Goal: Communication & Community: Answer question/provide support

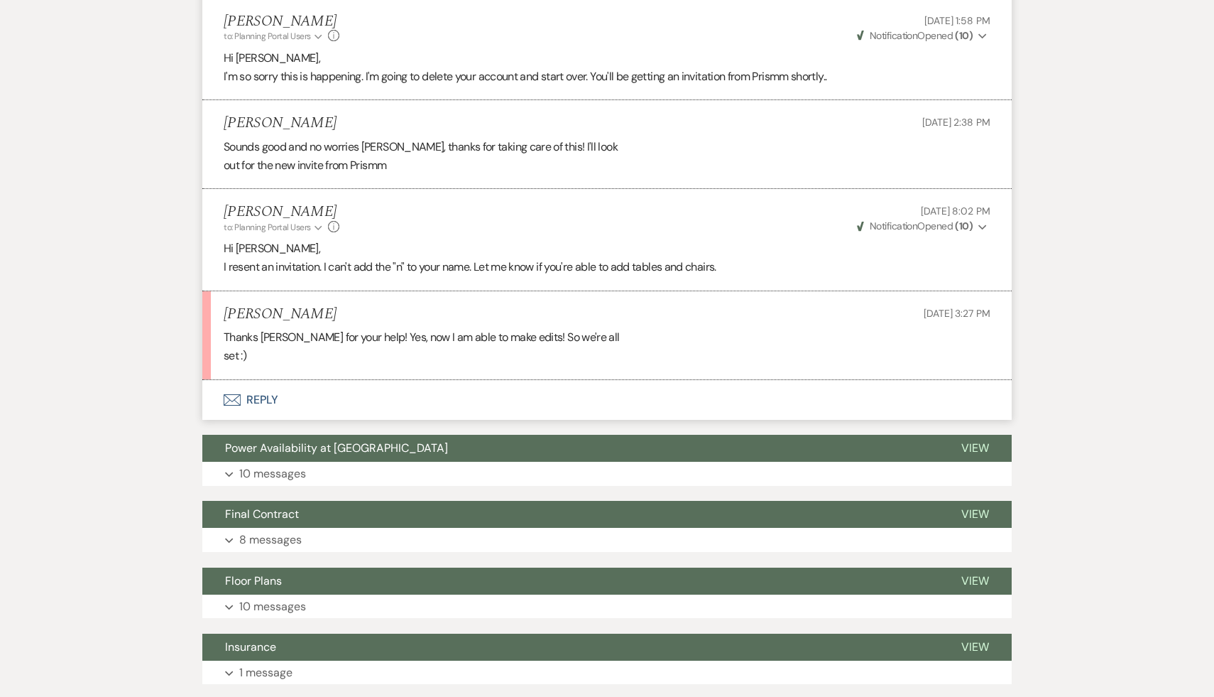
scroll to position [4151, 0]
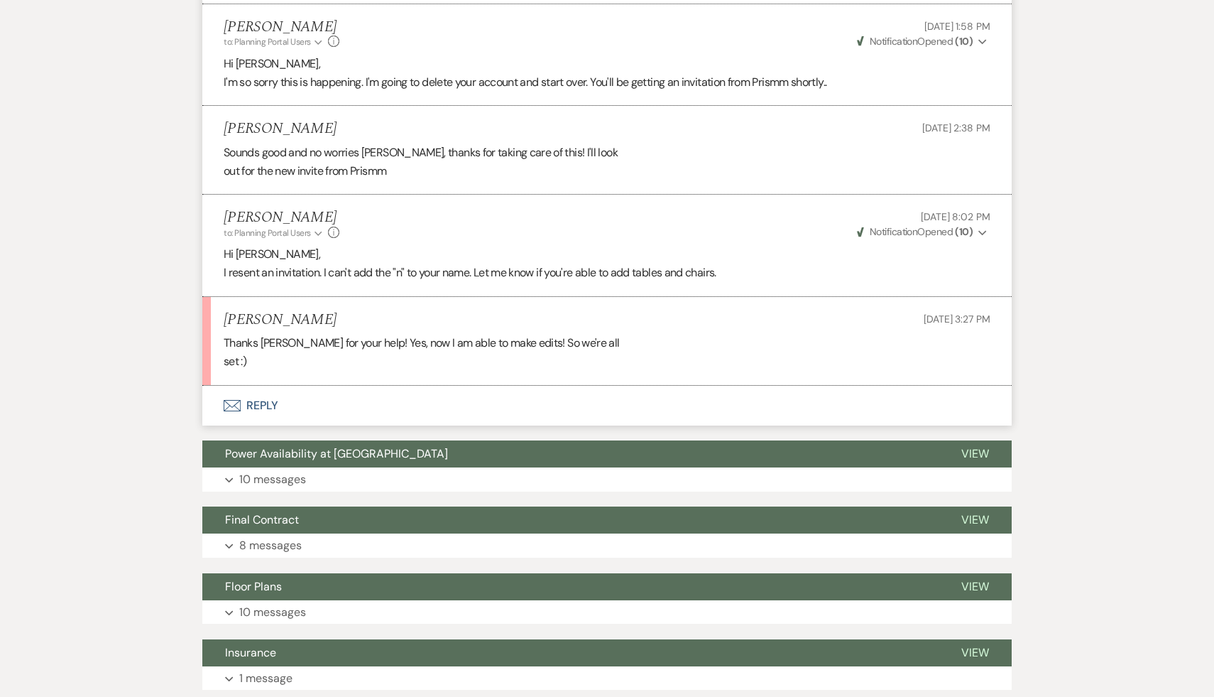
click at [259, 403] on button "Envelope Reply" at bounding box center [607, 406] width 810 height 40
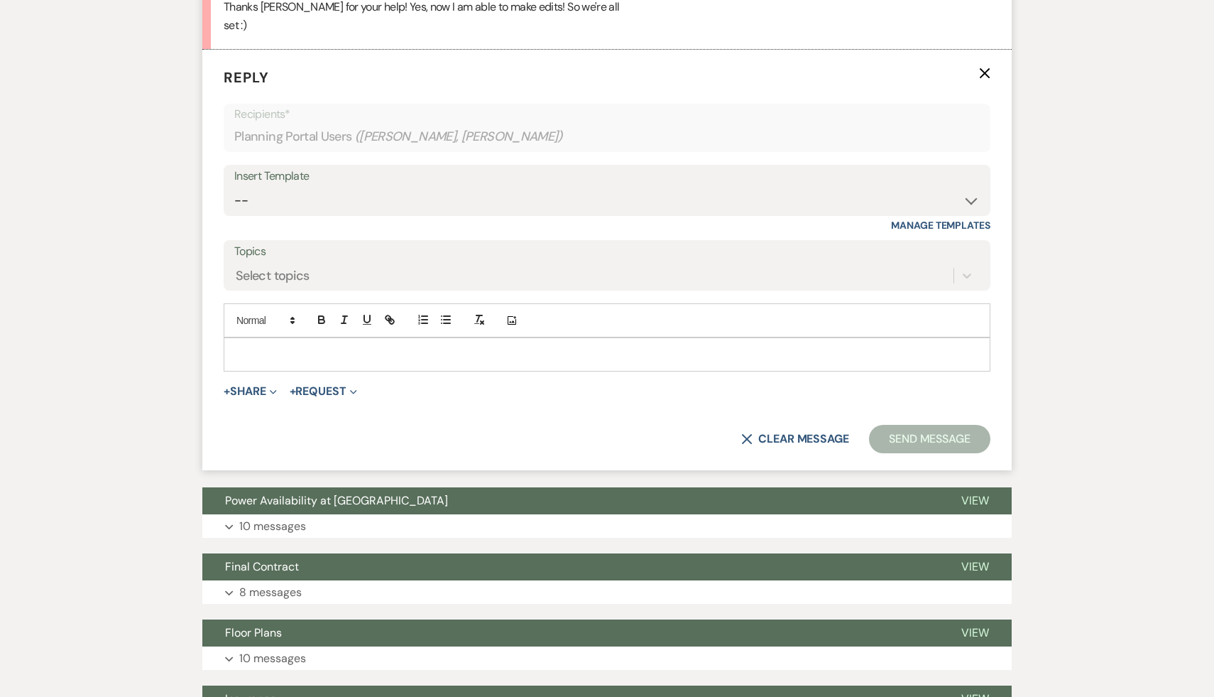
scroll to position [4499, 0]
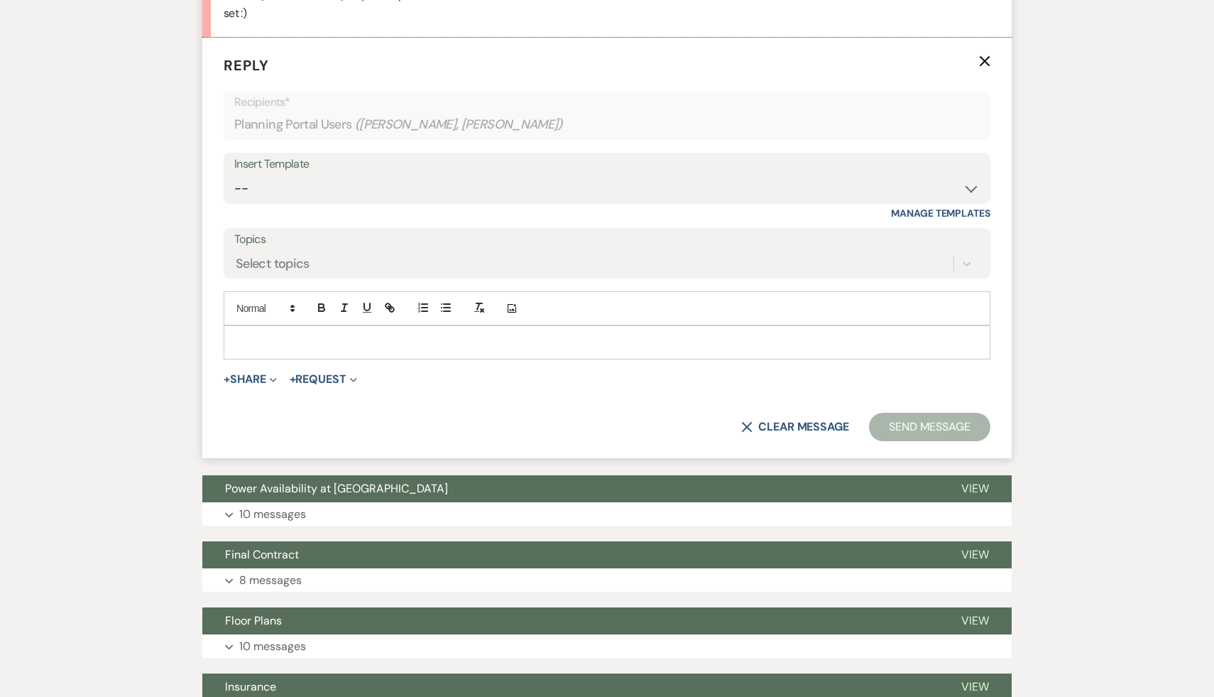
click at [315, 336] on p at bounding box center [607, 343] width 744 height 16
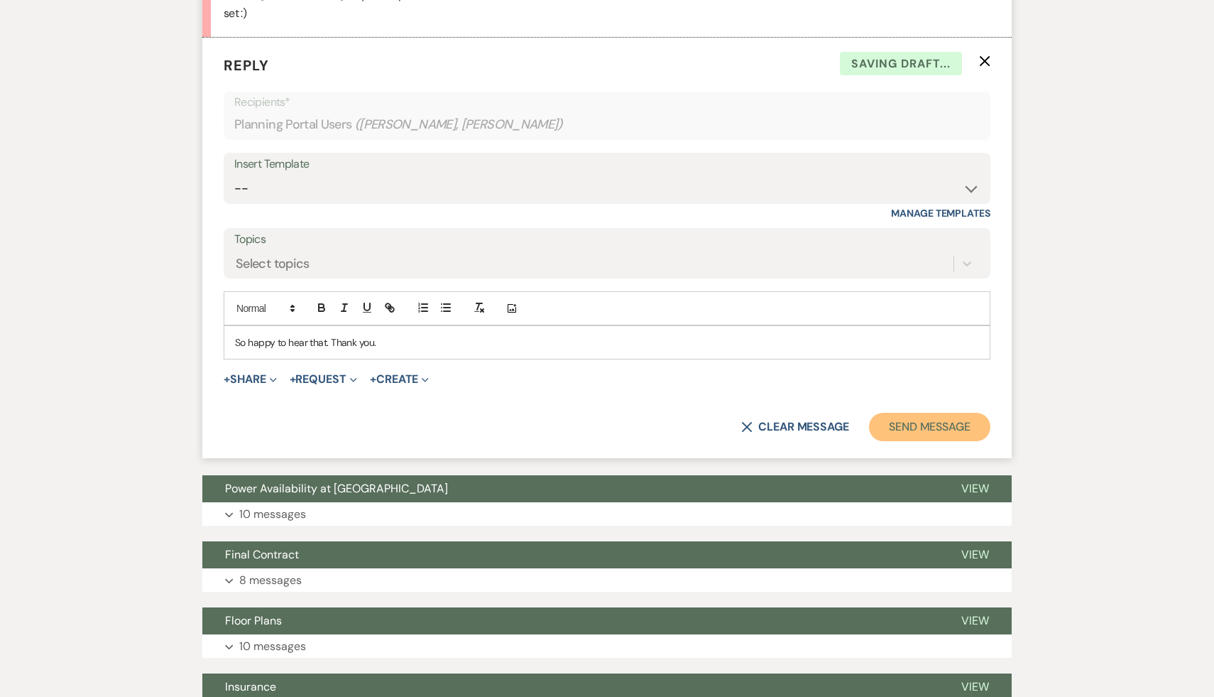
click at [925, 413] on button "Send Message" at bounding box center [929, 427] width 121 height 28
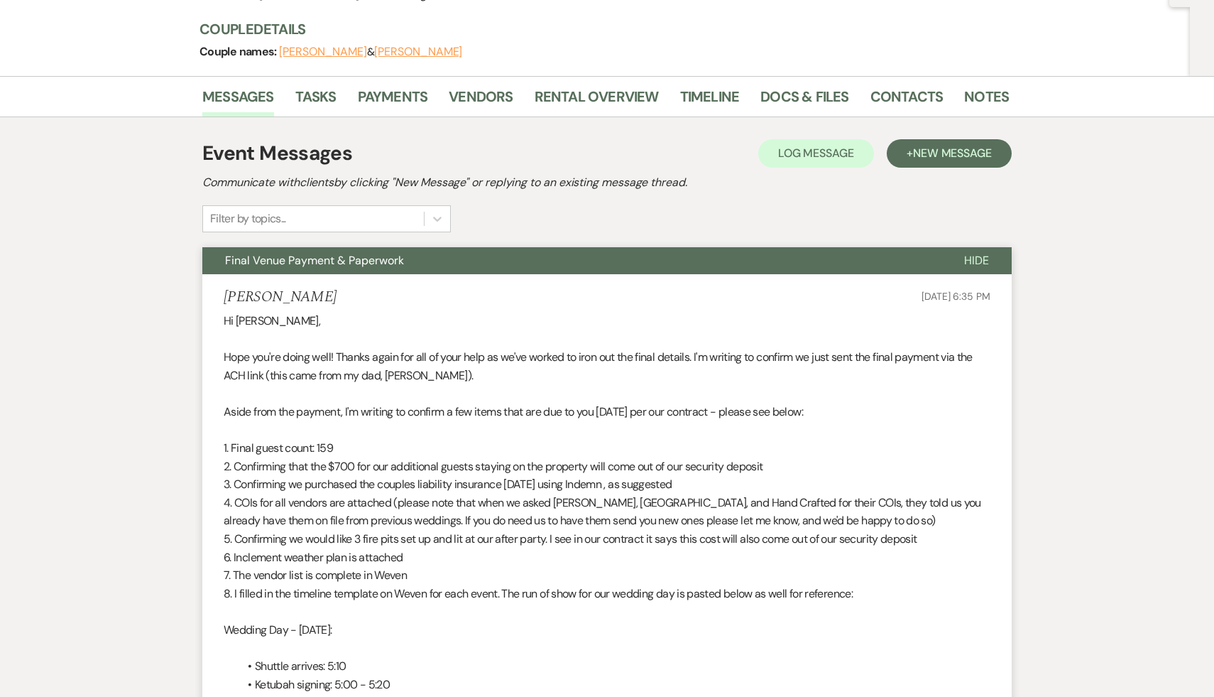
scroll to position [0, 0]
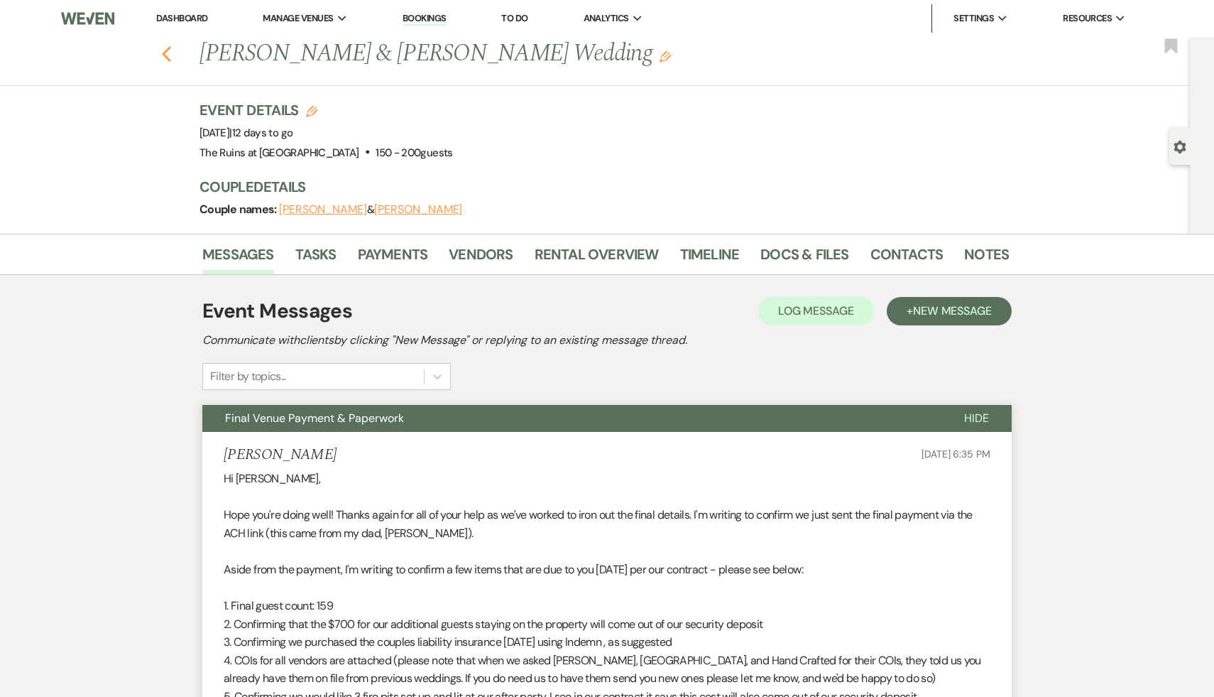
click at [165, 49] on icon "Previous" at bounding box center [166, 53] width 11 height 17
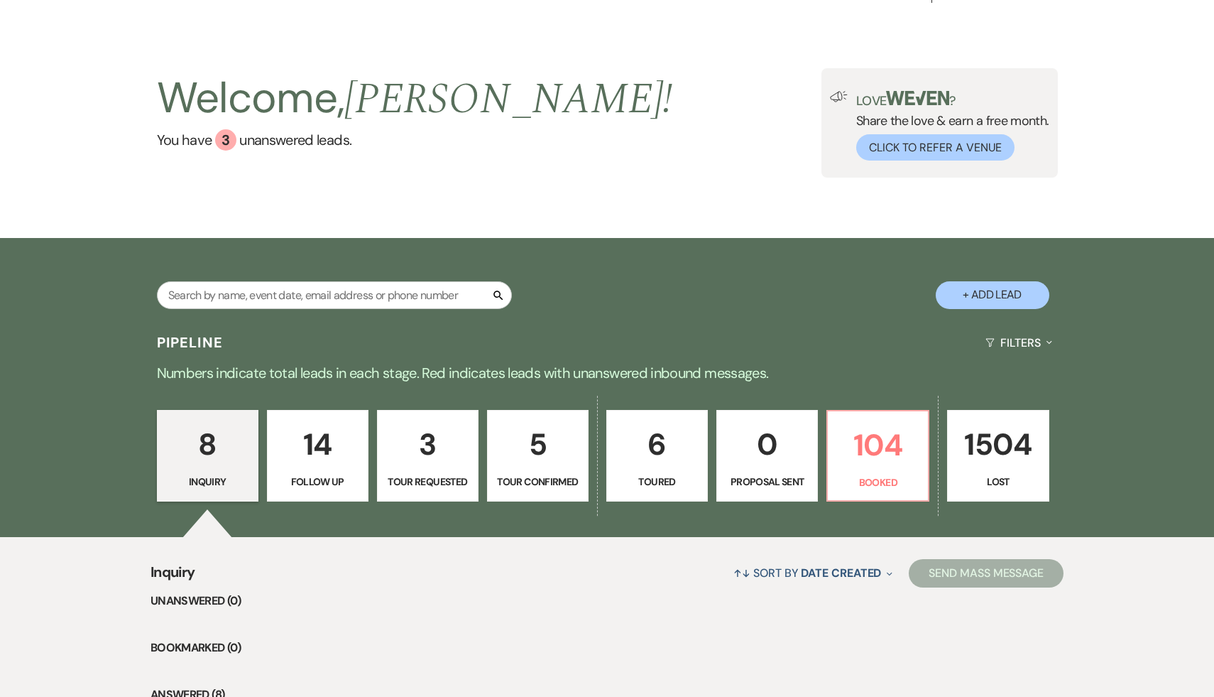
scroll to position [33, 0]
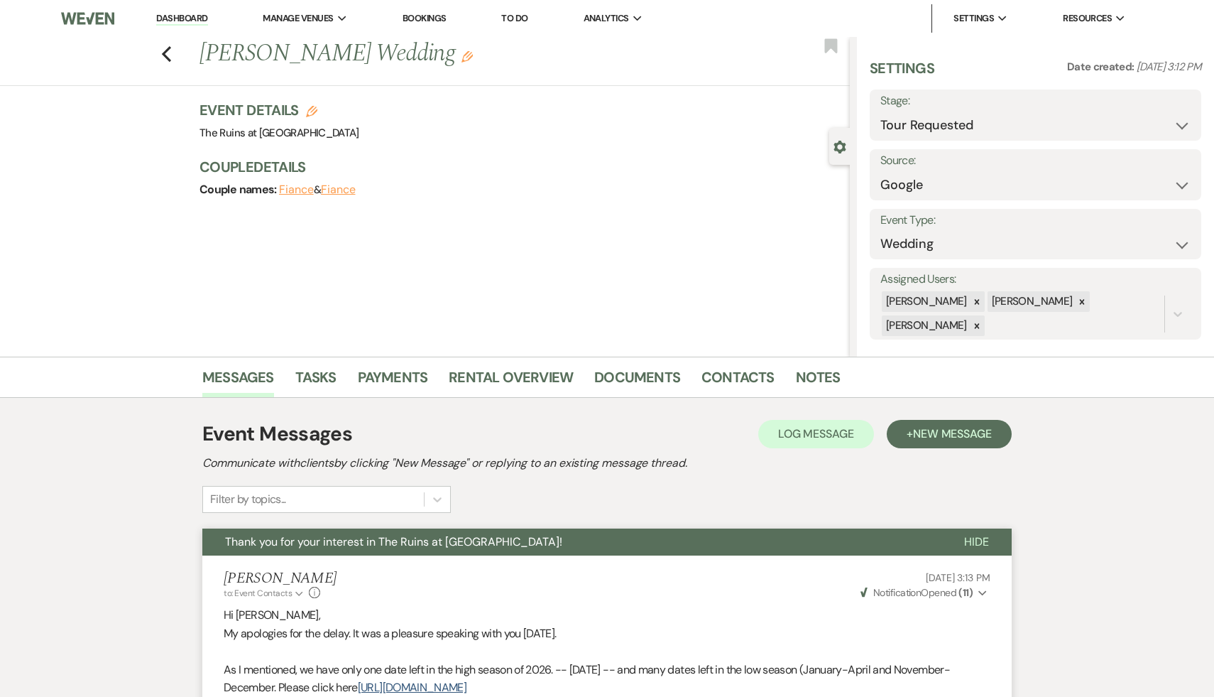
select select "2"
select select "6"
click at [165, 45] on icon "Previous" at bounding box center [166, 53] width 11 height 17
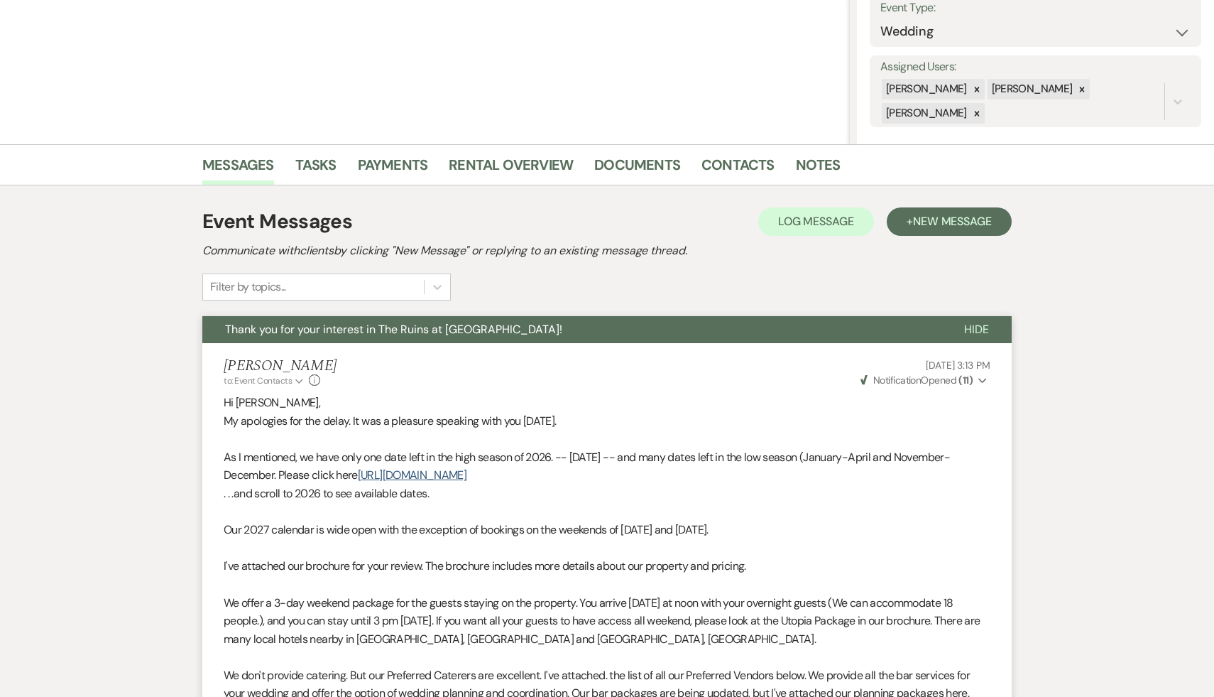
select select "2"
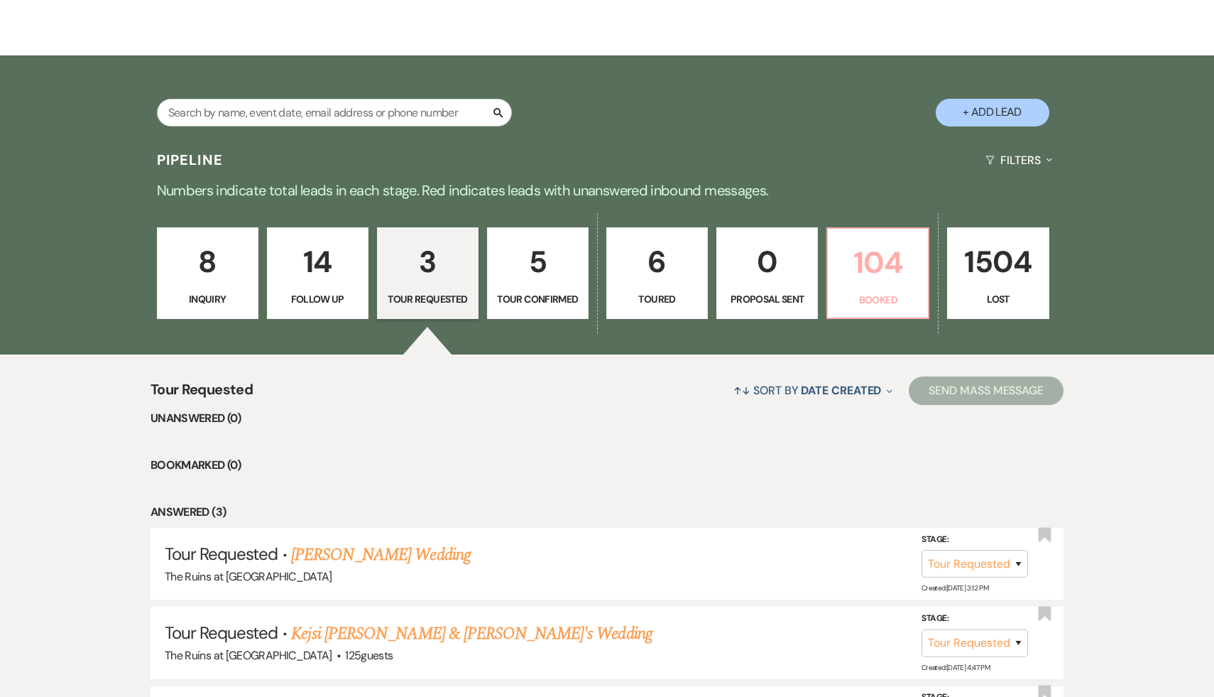
click at [896, 251] on p "104" at bounding box center [878, 263] width 83 height 48
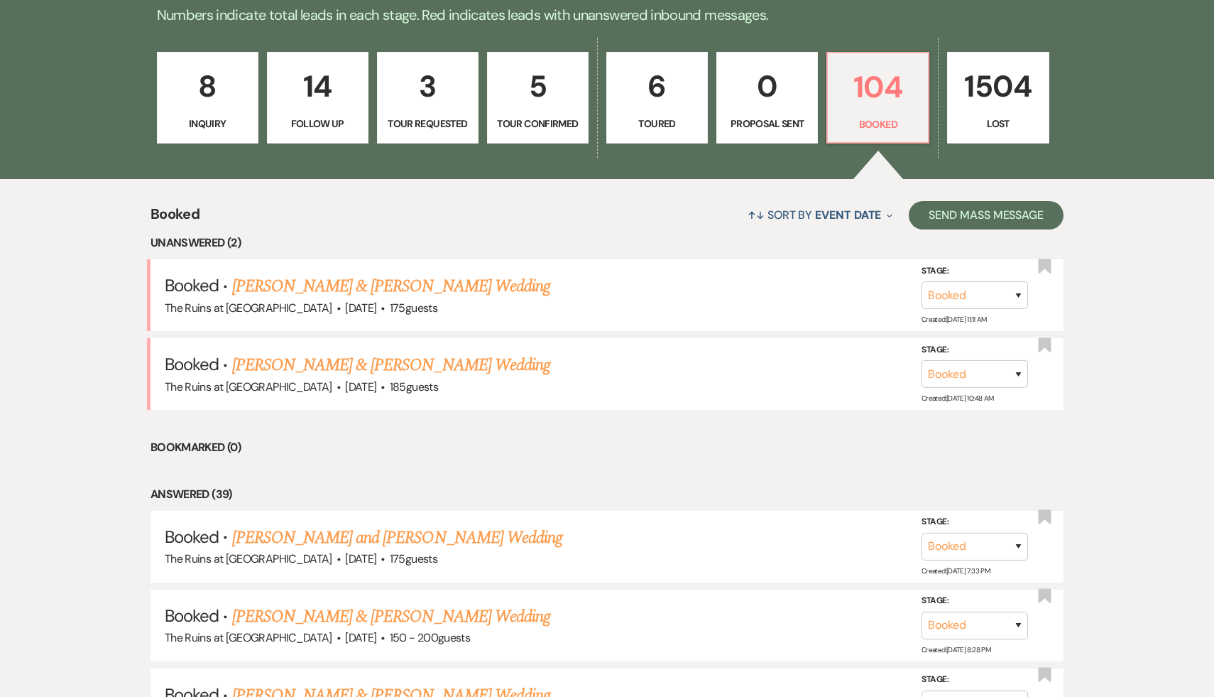
scroll to position [391, 0]
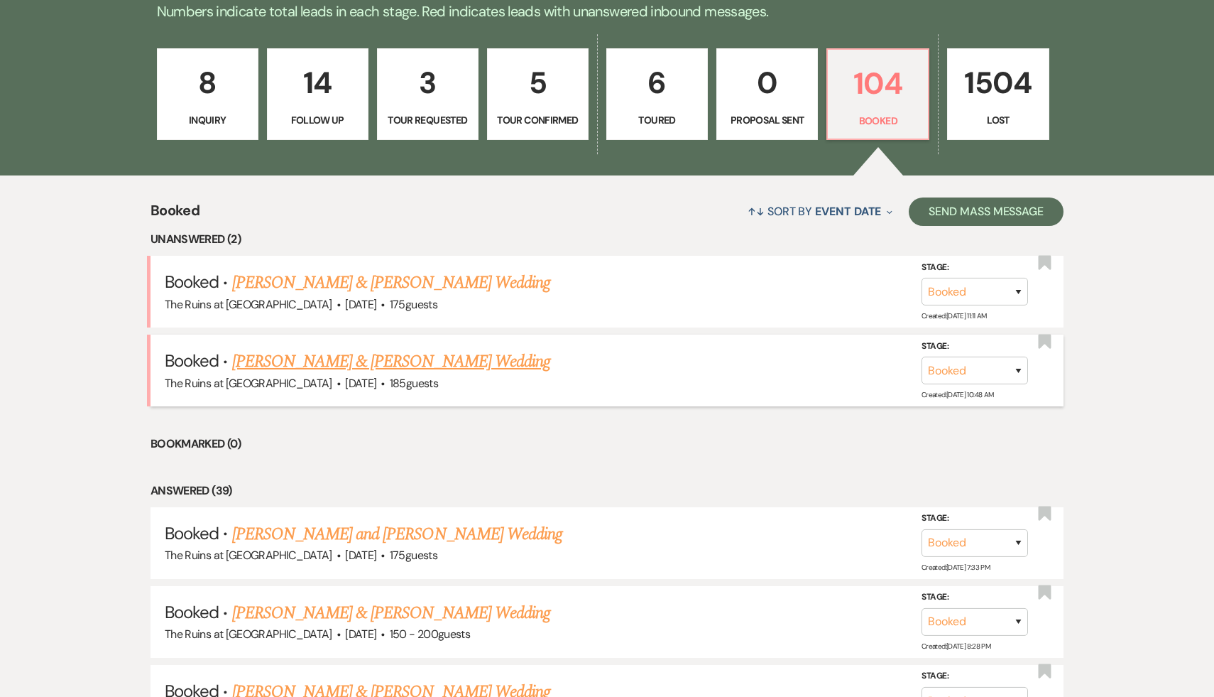
click at [419, 362] on link "[PERSON_NAME] & [PERSON_NAME] Wedding" at bounding box center [391, 362] width 318 height 26
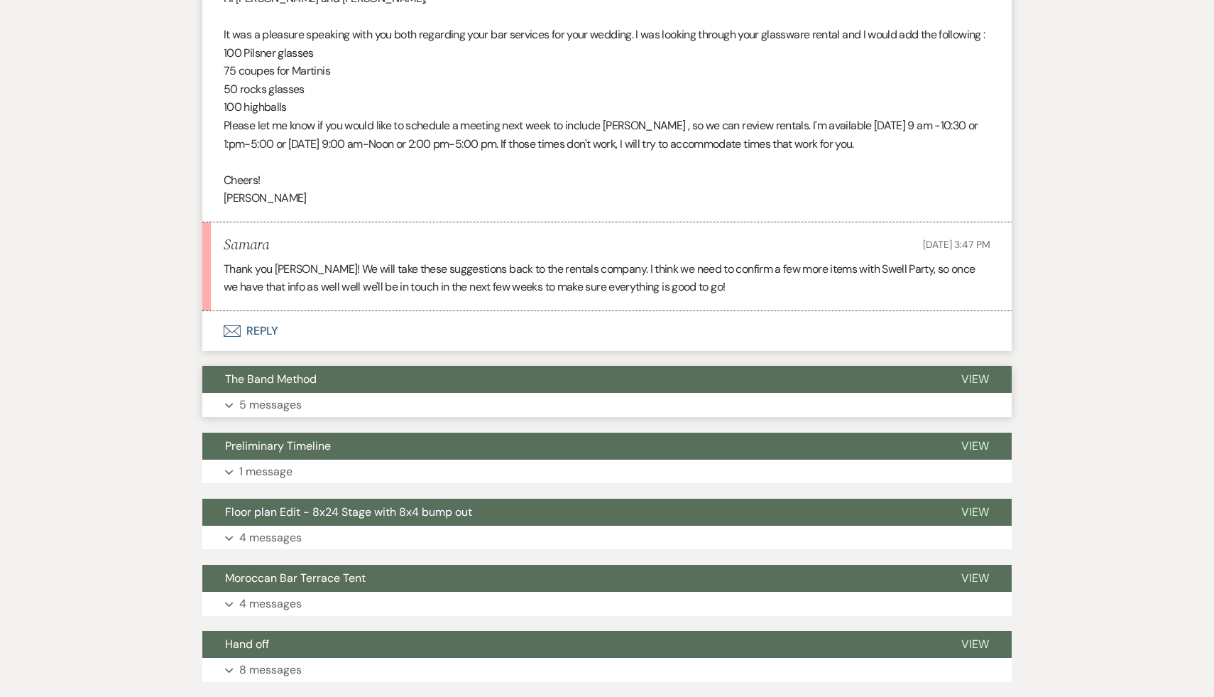
scroll to position [3348, 0]
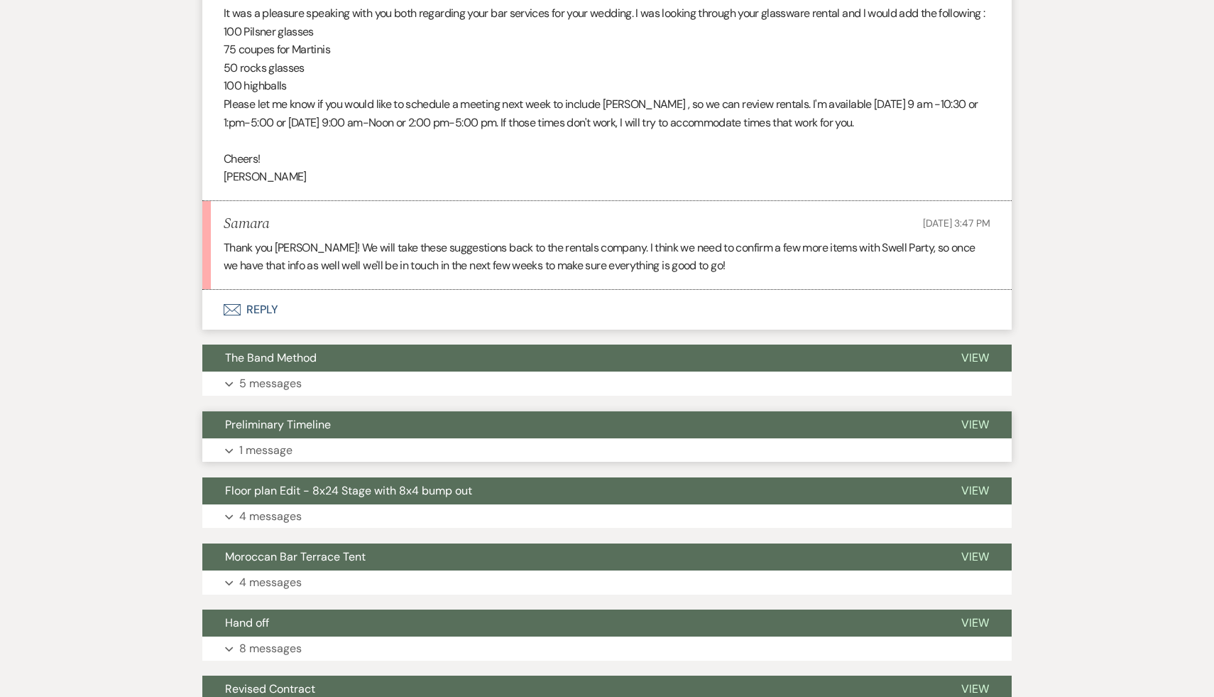
click at [311, 432] on span "Preliminary Timeline" at bounding box center [278, 424] width 106 height 15
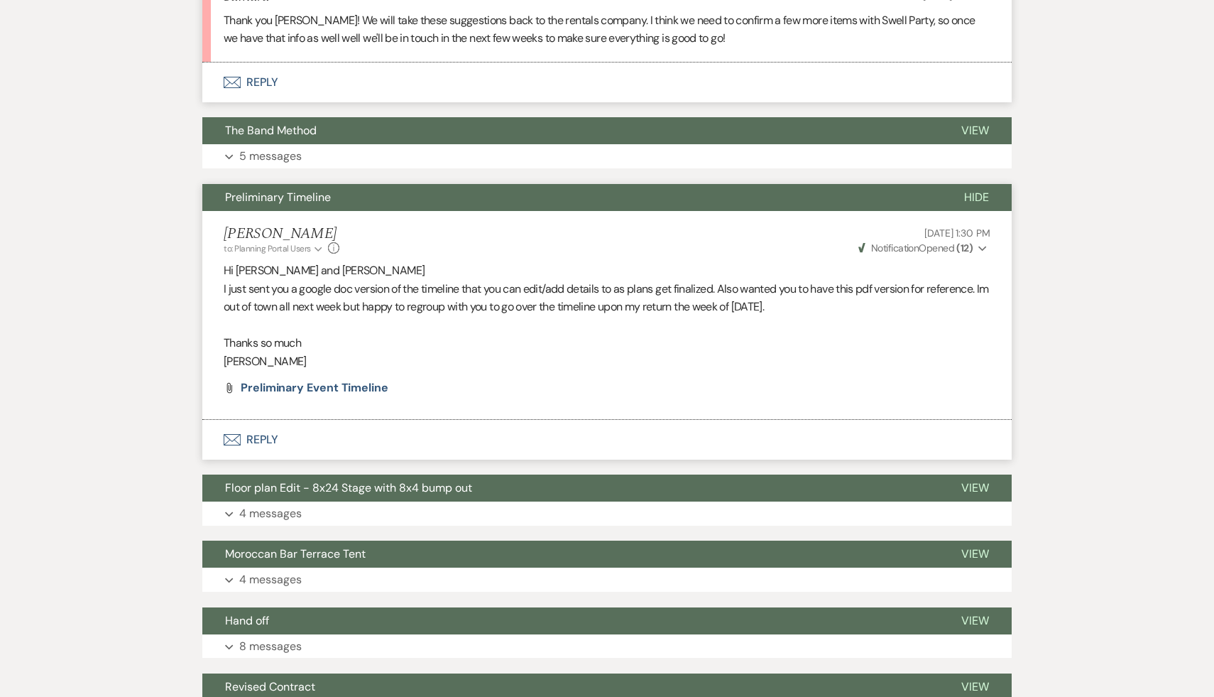
scroll to position [3612, 0]
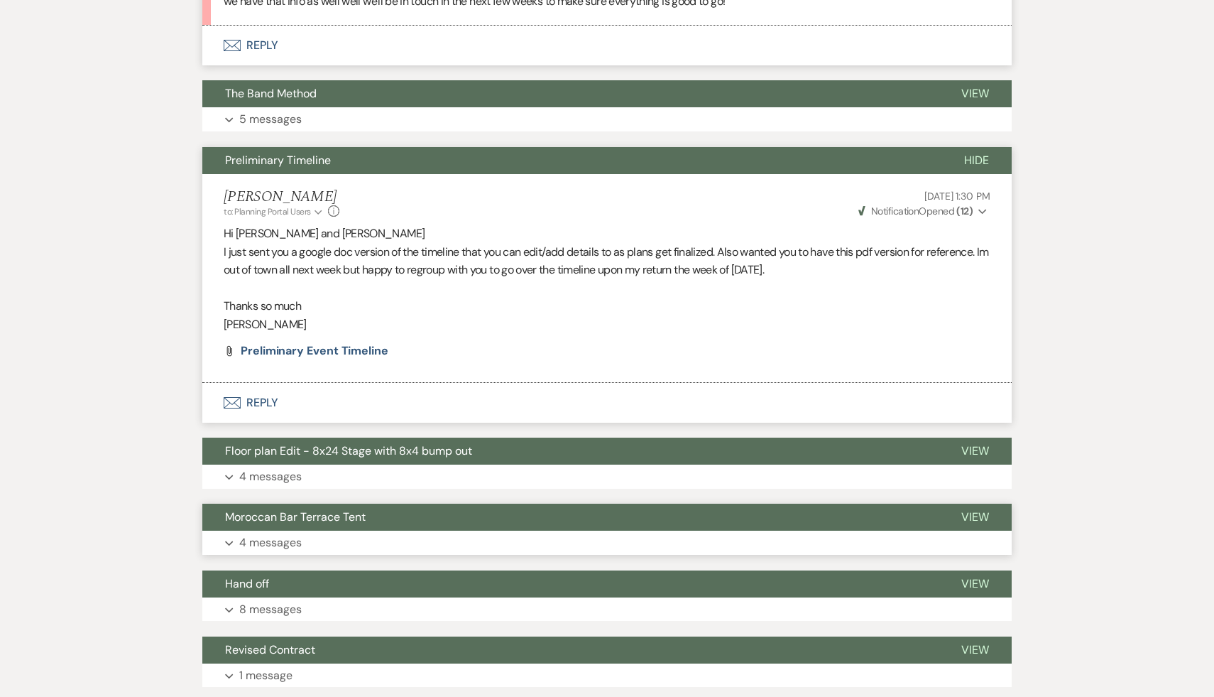
click at [335, 524] on span "Moroccan Bar Terrace Tent" at bounding box center [295, 516] width 141 height 15
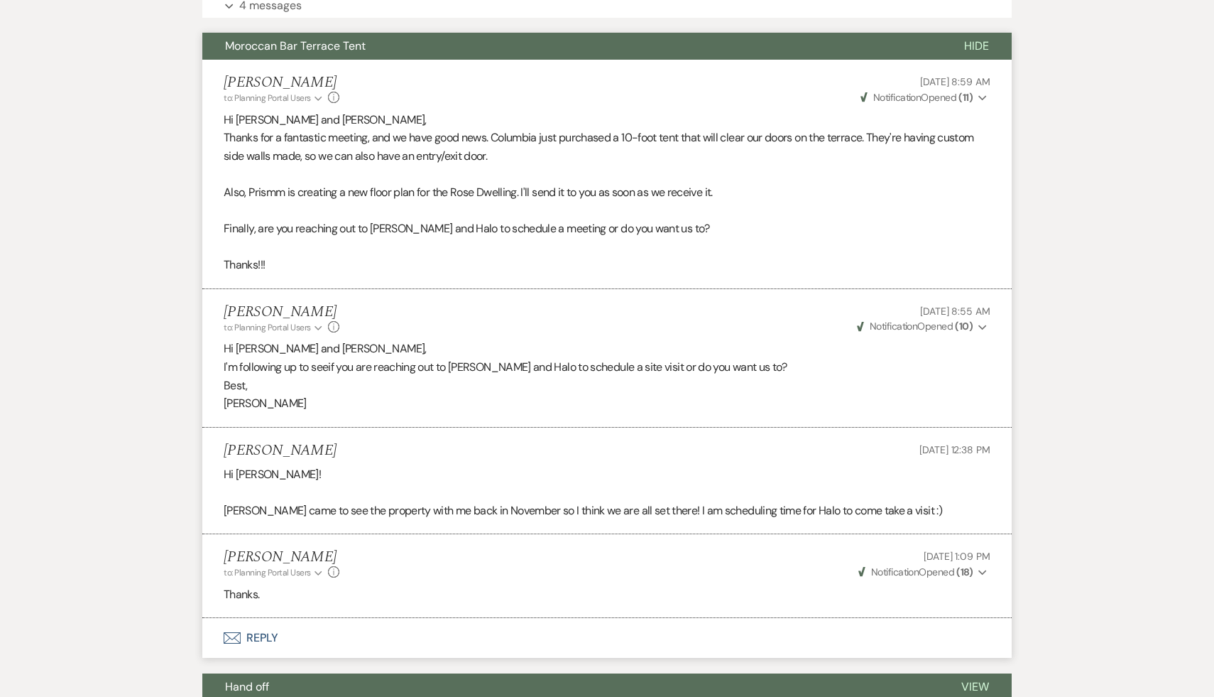
scroll to position [4125, 0]
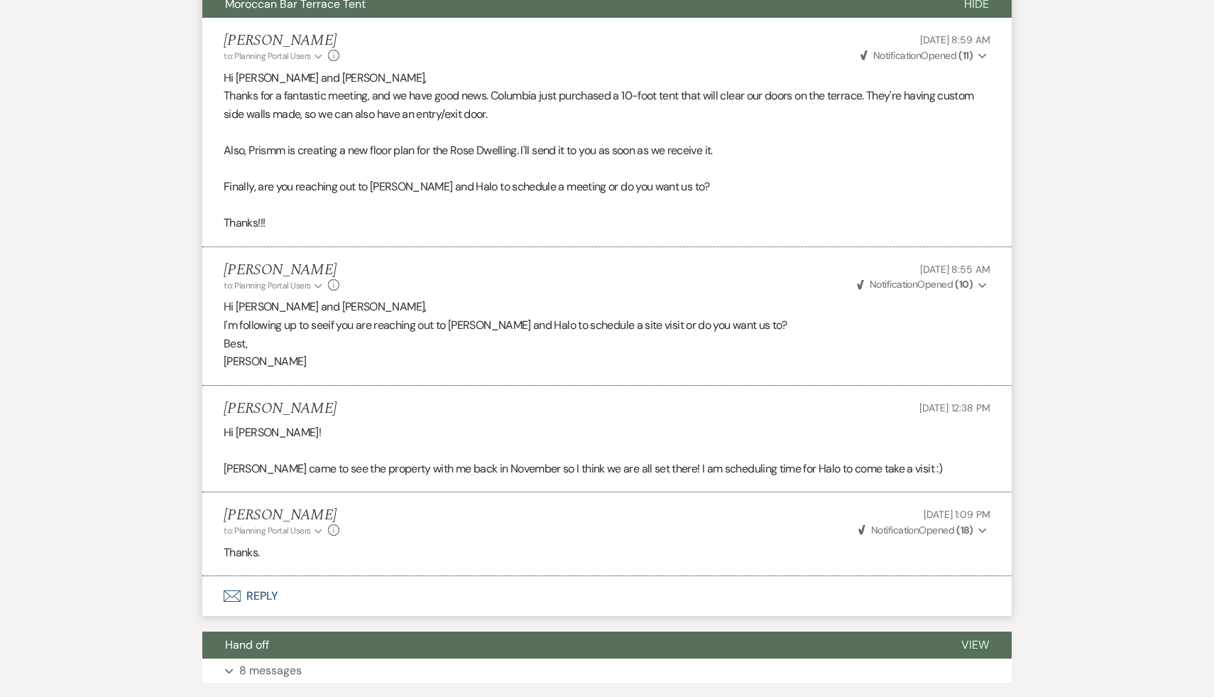
click at [449, 537] on div "Carol Reichert to: Planning Portal Users Expand Info Aug 05, 2025, 1:09 PM Weve…" at bounding box center [607, 521] width 767 height 31
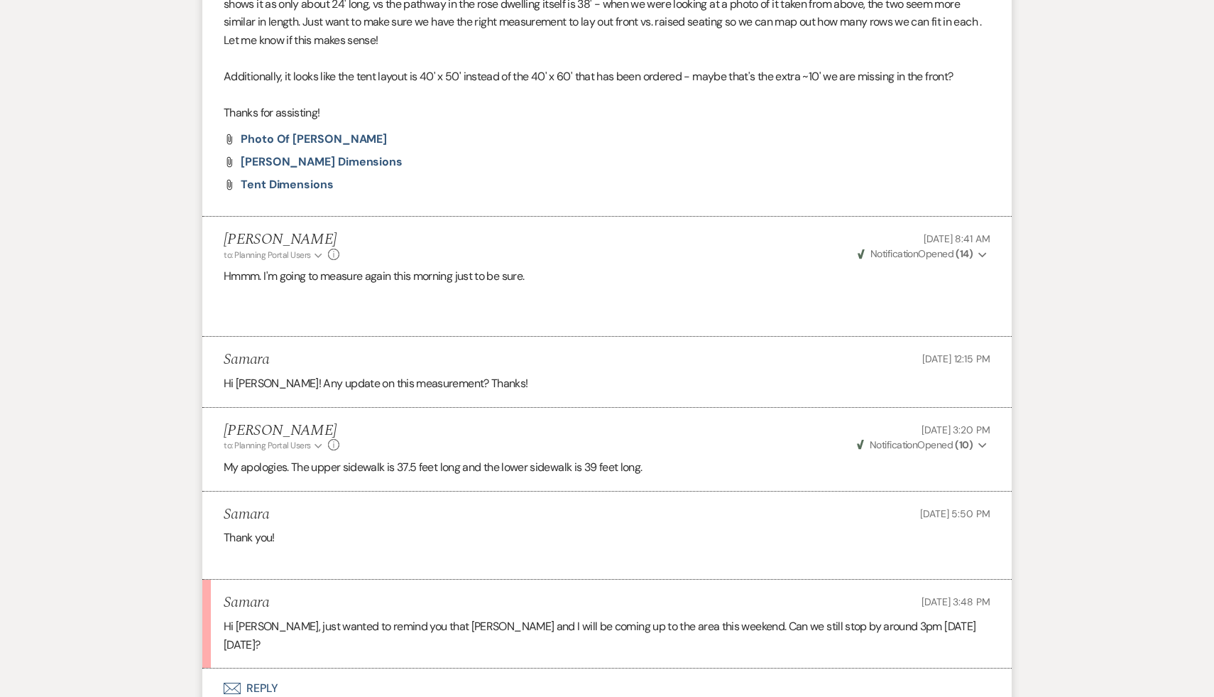
scroll to position [0, 0]
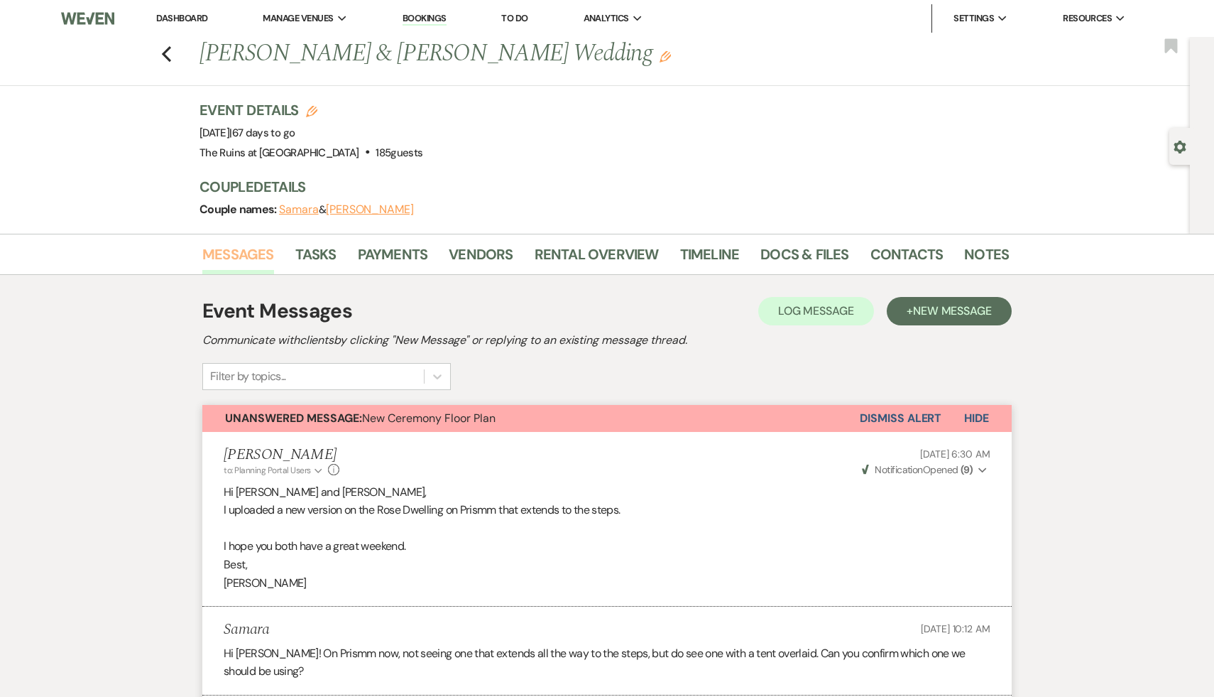
click at [241, 253] on link "Messages" at bounding box center [238, 258] width 72 height 31
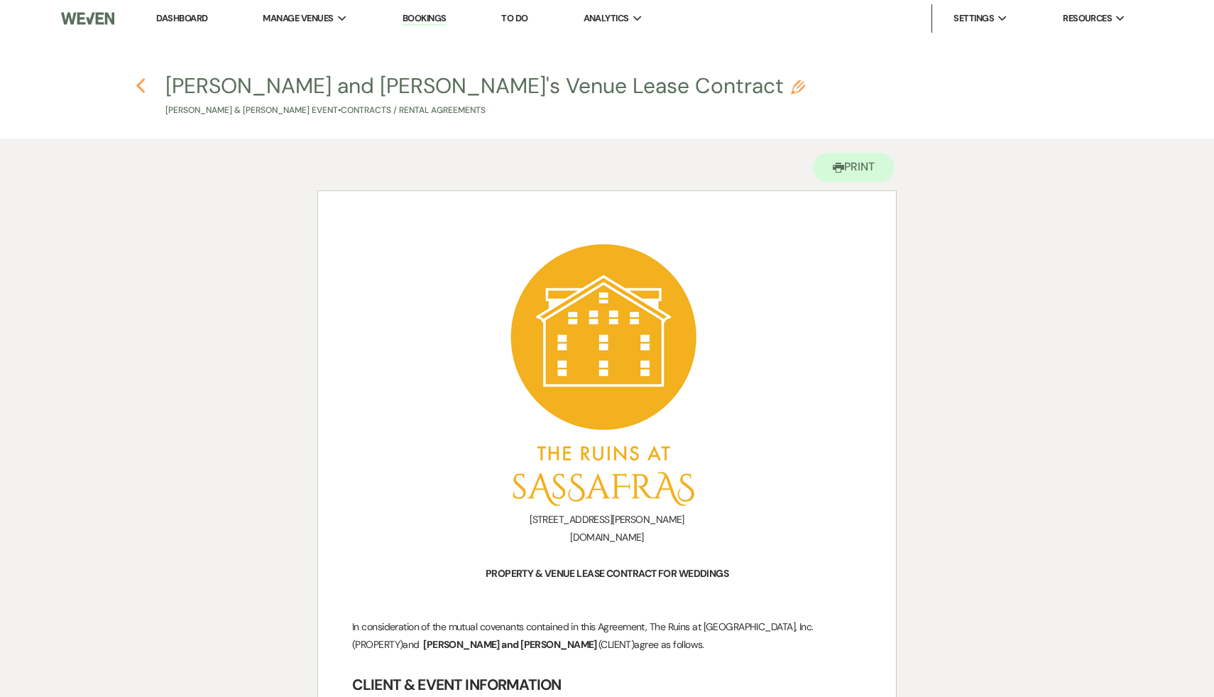
click at [141, 79] on icon "Previous" at bounding box center [141, 85] width 11 height 17
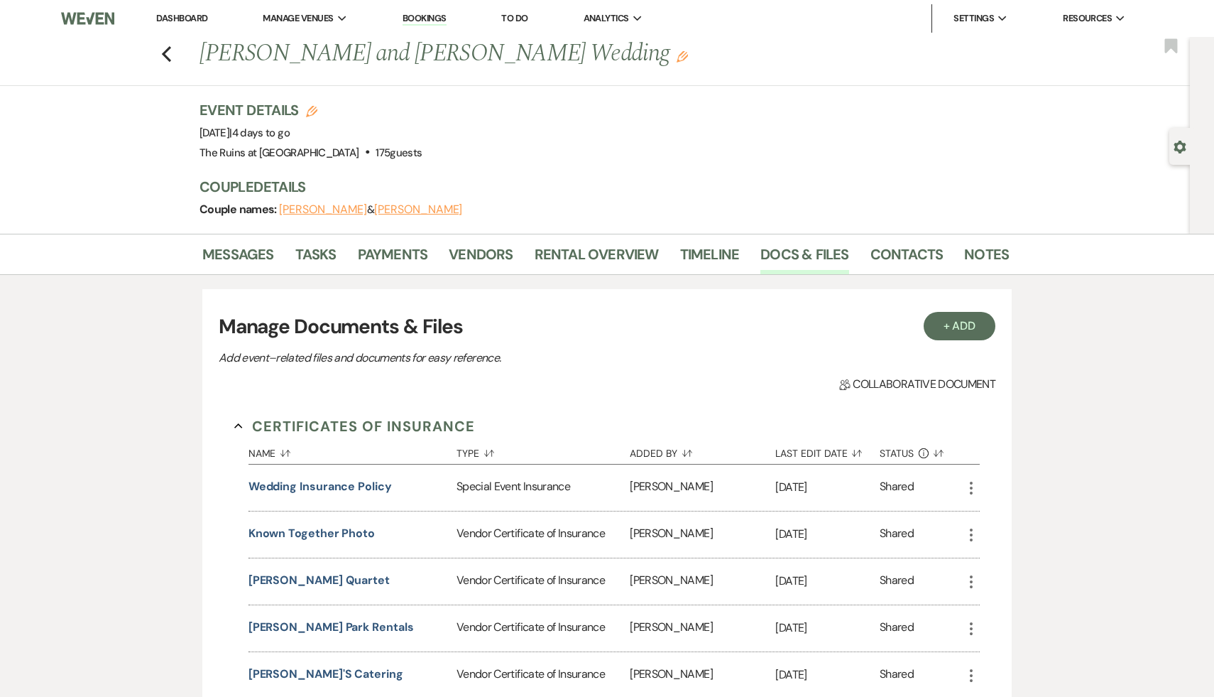
click at [187, 17] on link "Dashboard" at bounding box center [181, 18] width 51 height 12
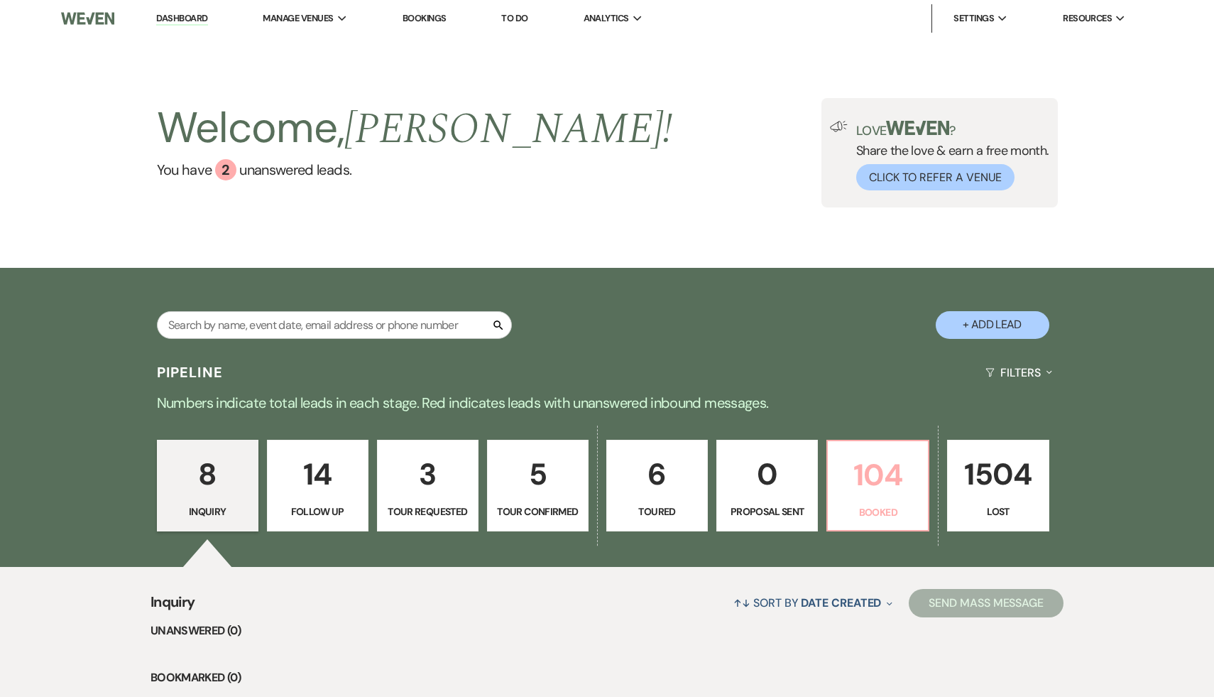
click at [874, 475] on p "104" at bounding box center [878, 475] width 83 height 48
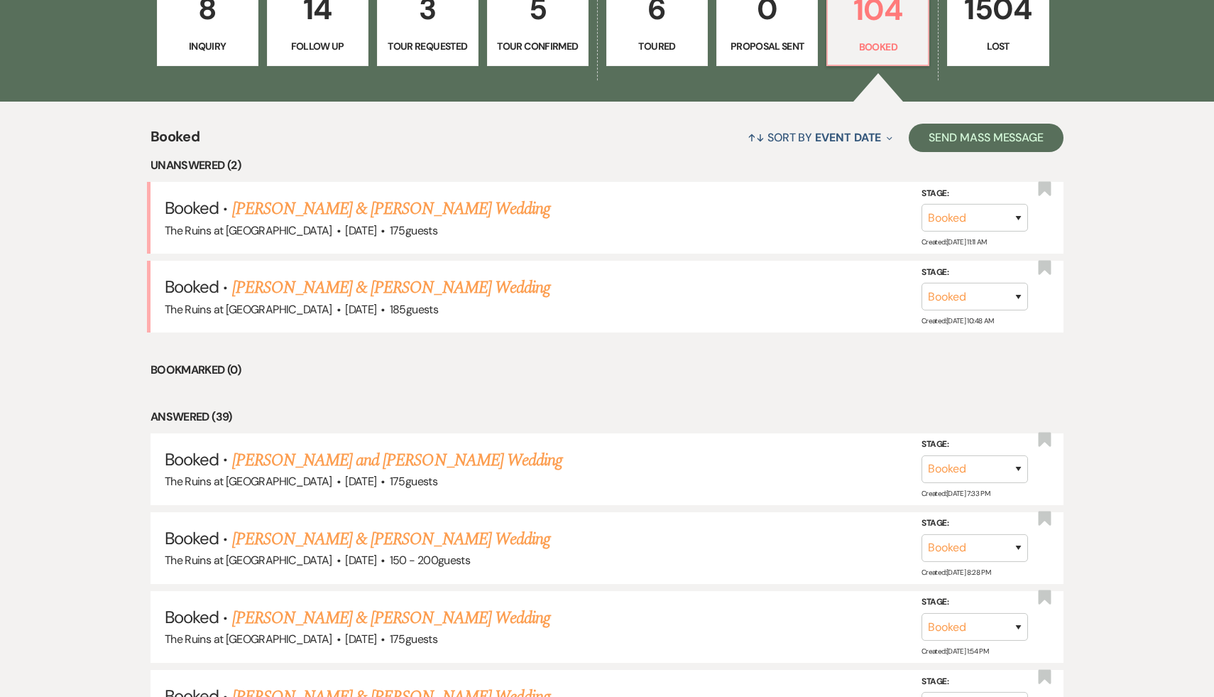
scroll to position [469, 0]
